Goal: Navigation & Orientation: Find specific page/section

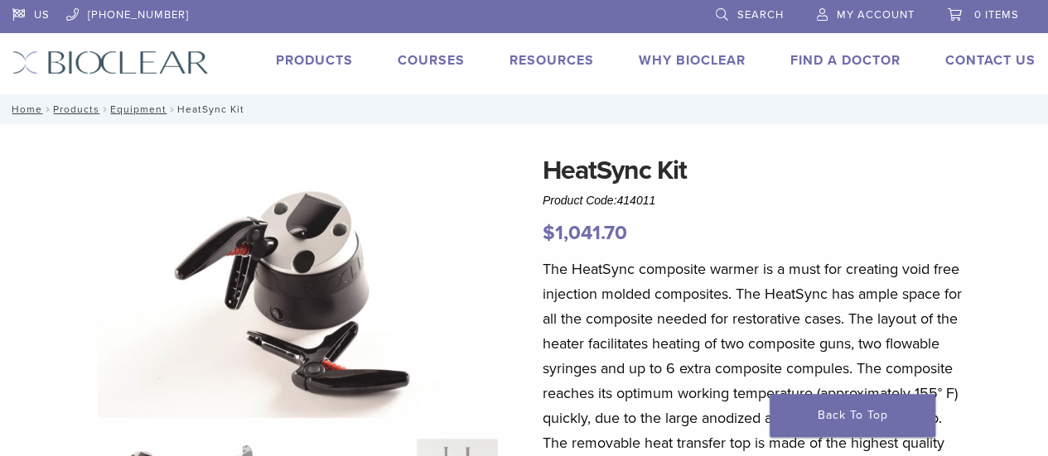
click at [316, 59] on link "Products" at bounding box center [314, 60] width 77 height 17
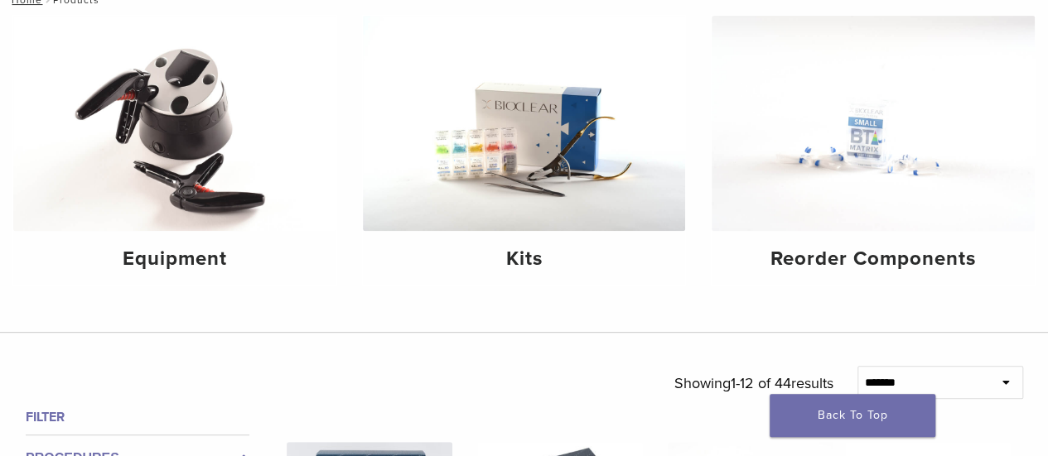
scroll to position [248, 0]
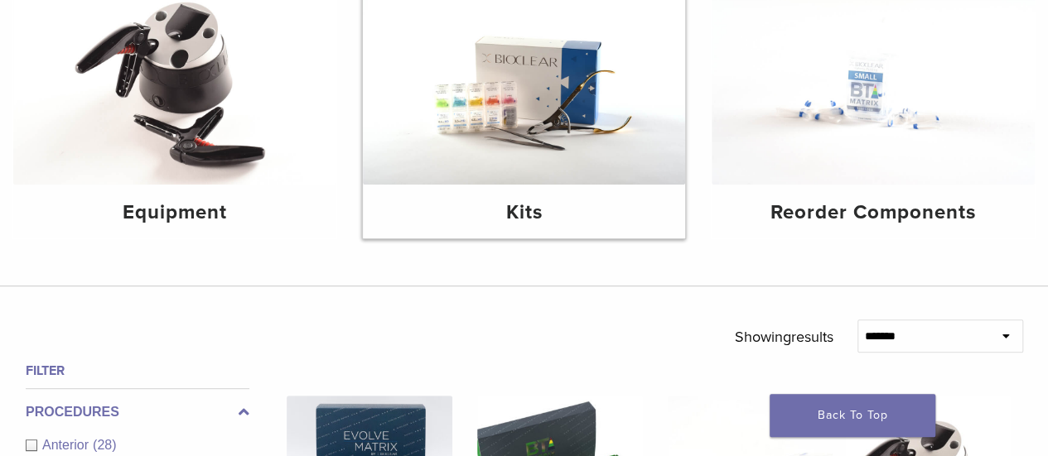
click at [494, 208] on h4 "Kits" at bounding box center [524, 213] width 296 height 30
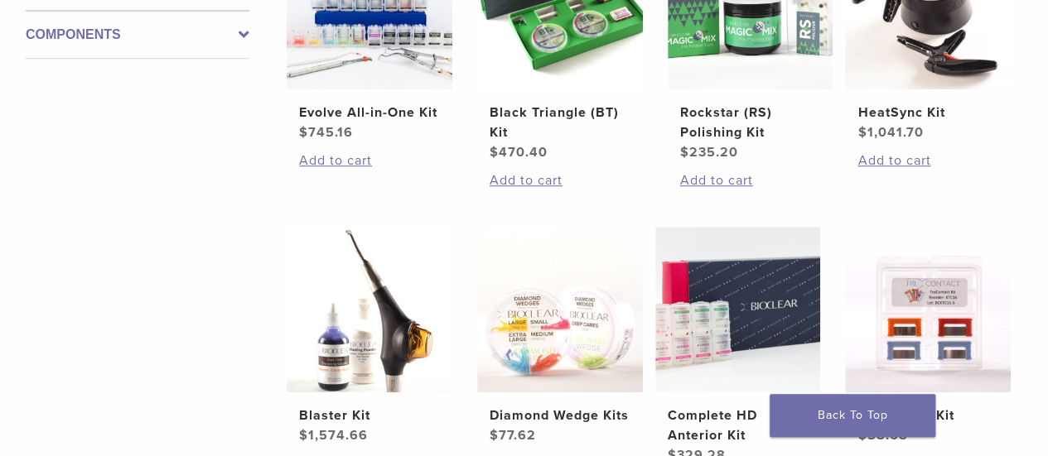
scroll to position [497, 0]
